Goal: Find contact information: Find contact information

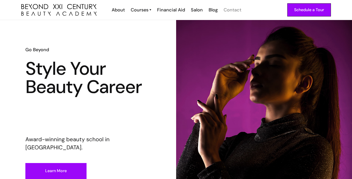
click at [235, 10] on div "Contact" at bounding box center [233, 10] width 18 height 7
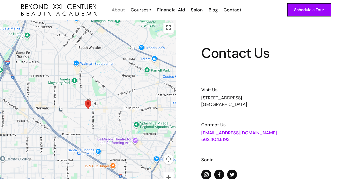
click at [114, 11] on div "About" at bounding box center [118, 10] width 13 height 7
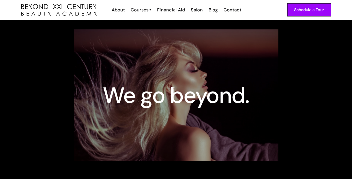
scroll to position [12, 0]
